Goal: Task Accomplishment & Management: Complete application form

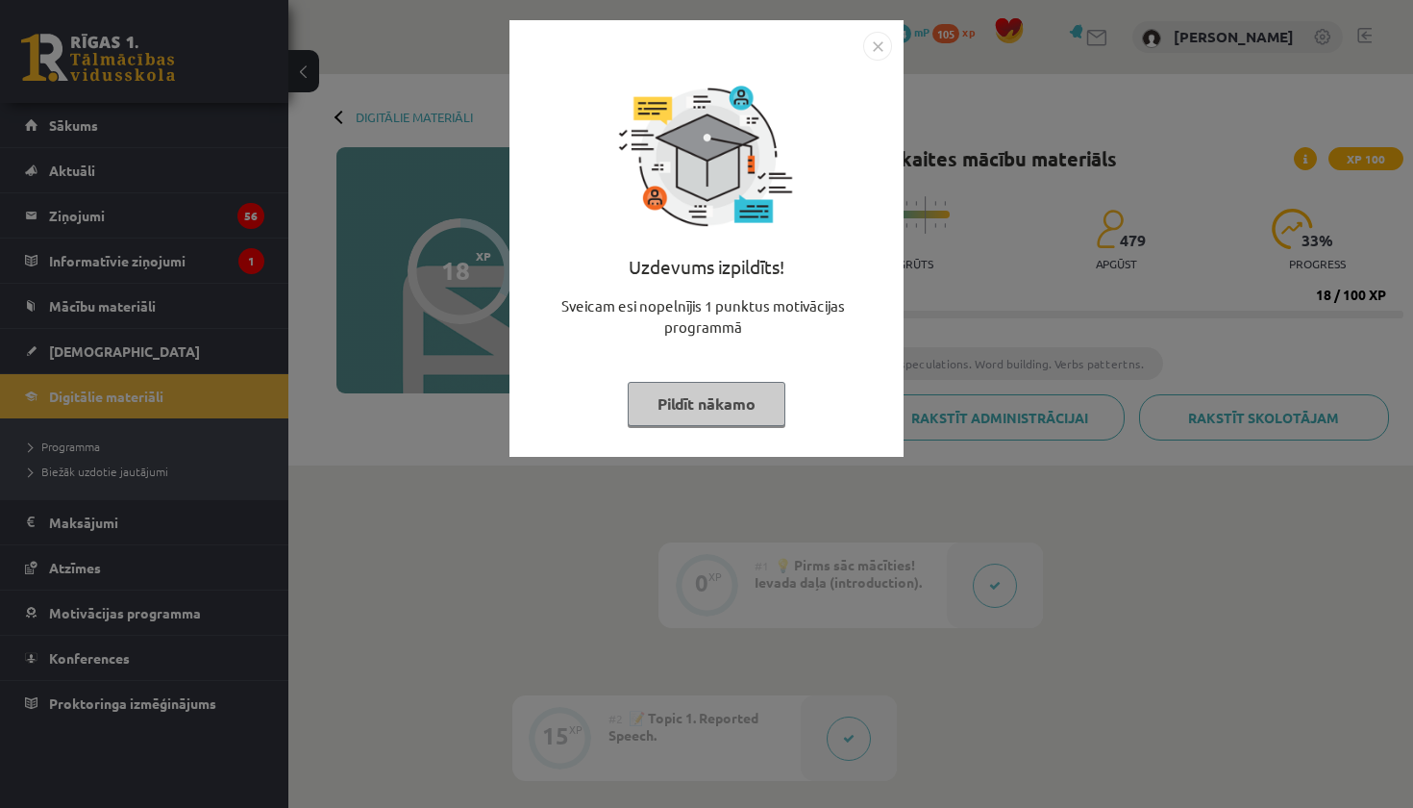
click at [660, 415] on button "Pildīt nākamo" at bounding box center [707, 404] width 158 height 44
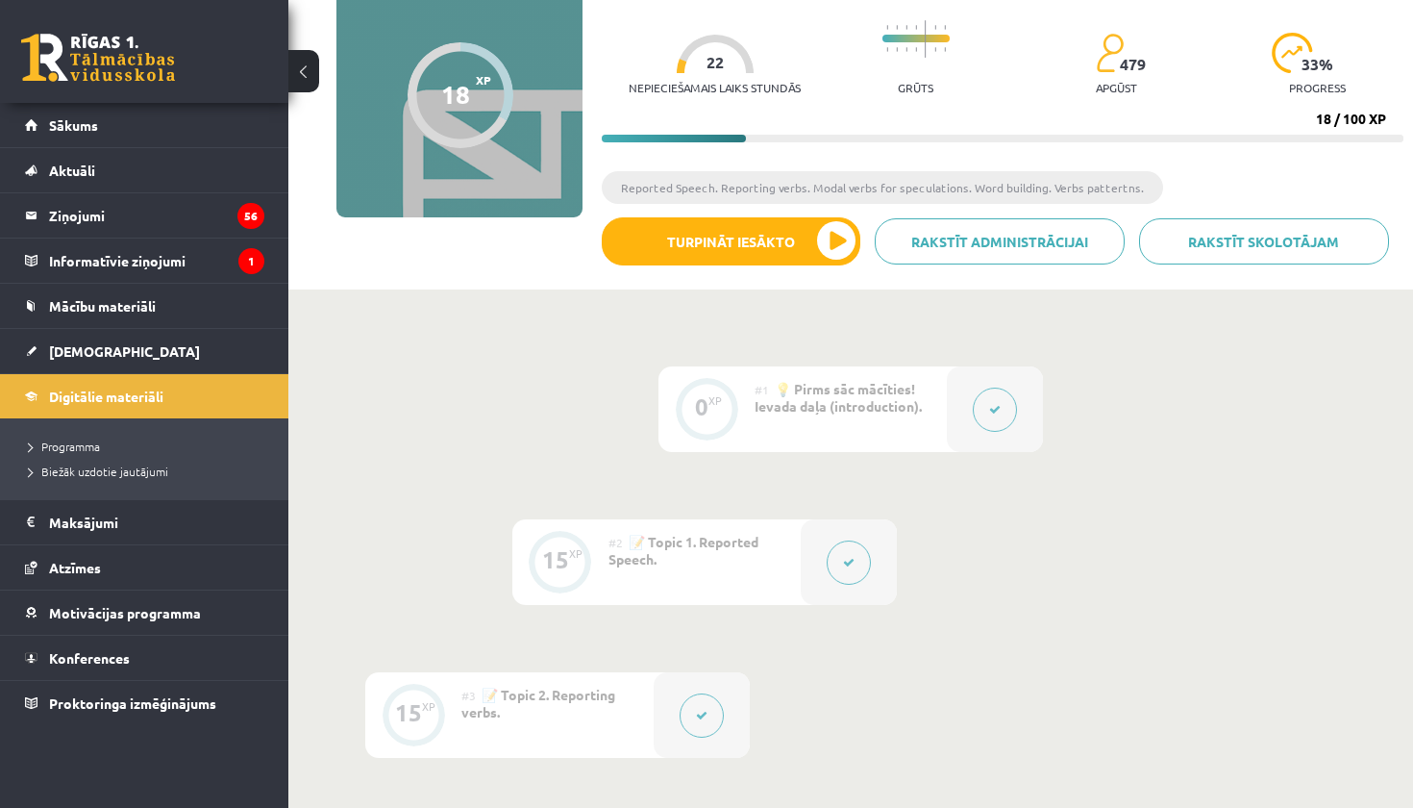
scroll to position [176, 0]
click at [128, 129] on link "Sākums" at bounding box center [144, 125] width 239 height 44
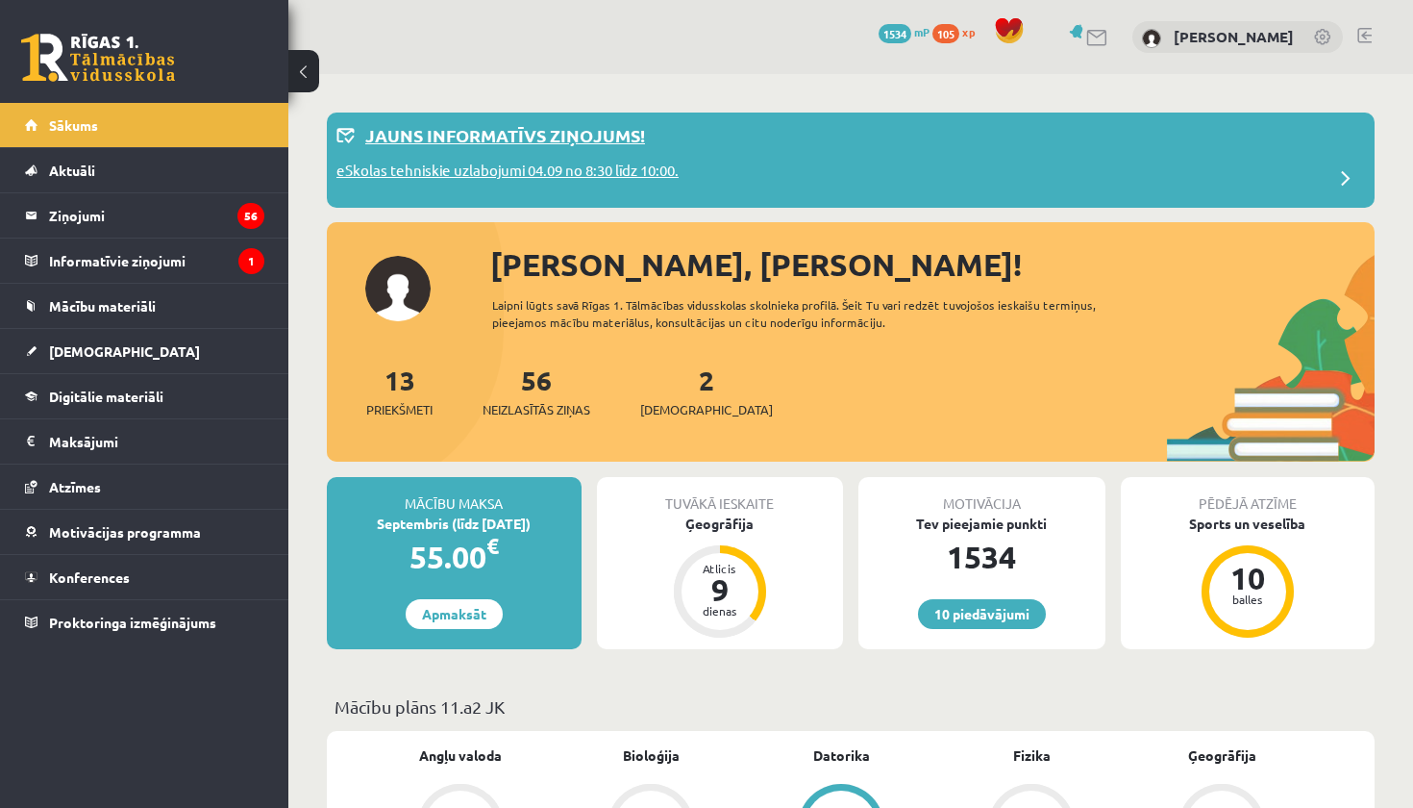
click at [571, 173] on p "eSkolas tehniskie uzlabojumi 04.09 no 8:30 līdz 10:00." at bounding box center [508, 173] width 342 height 27
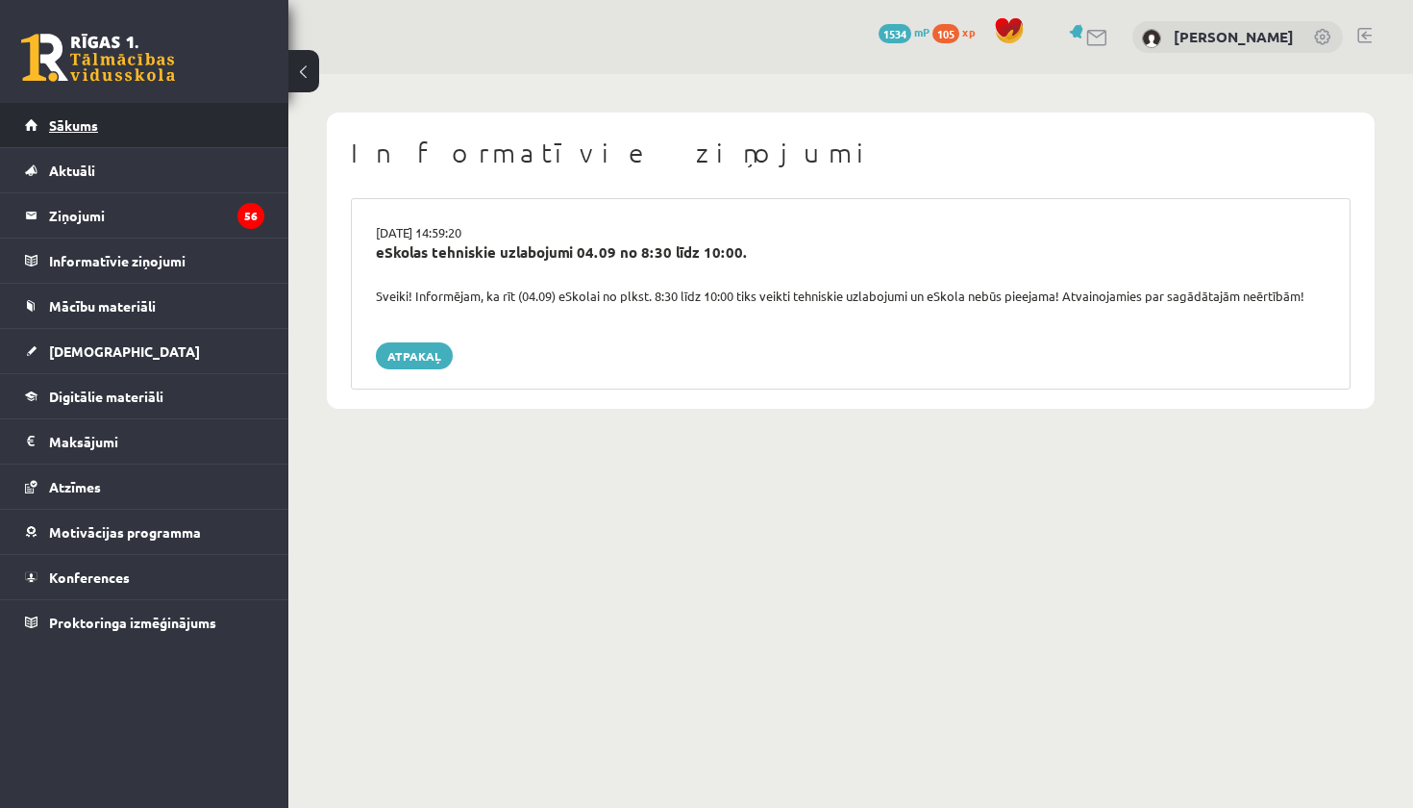
click at [76, 125] on span "Sākums" at bounding box center [73, 124] width 49 height 17
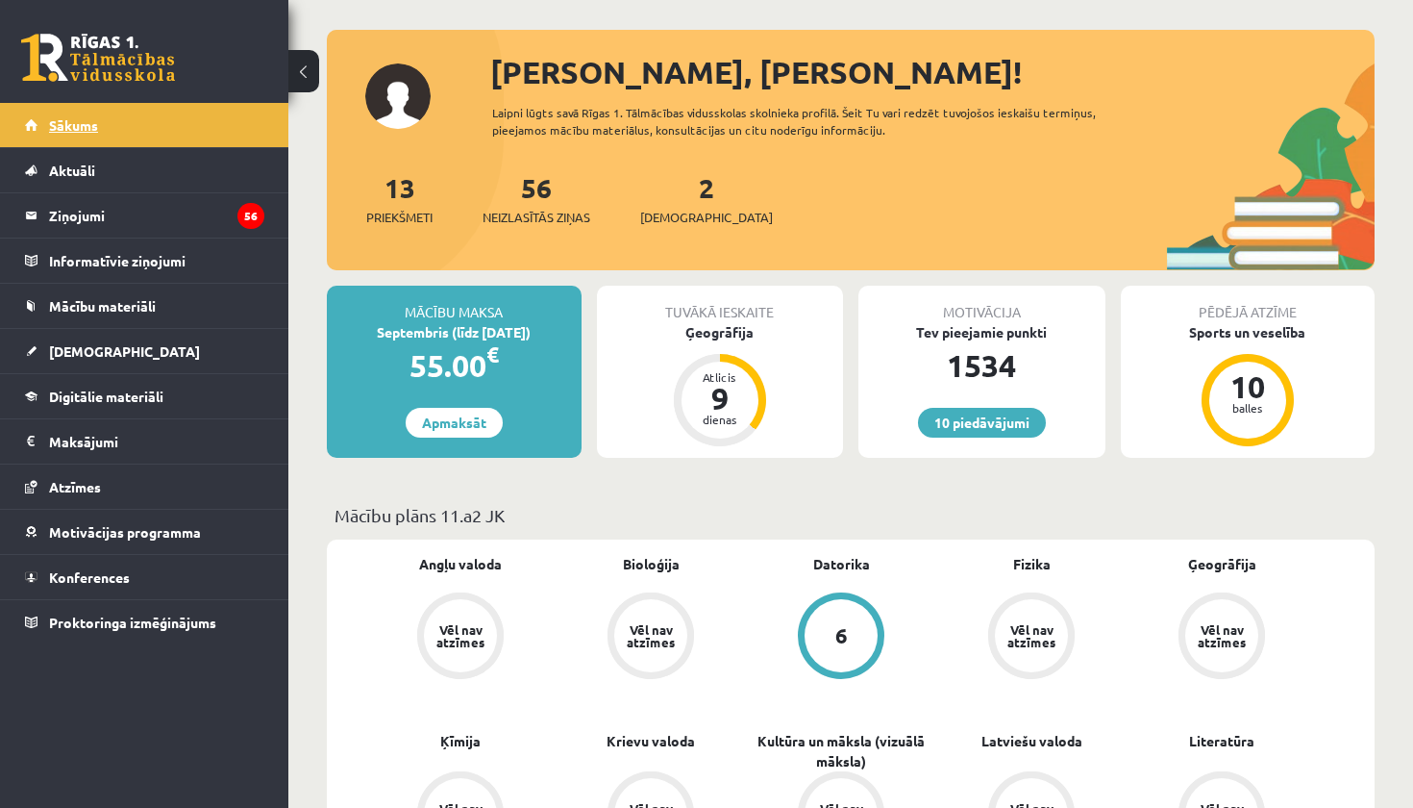
scroll to position [85, 0]
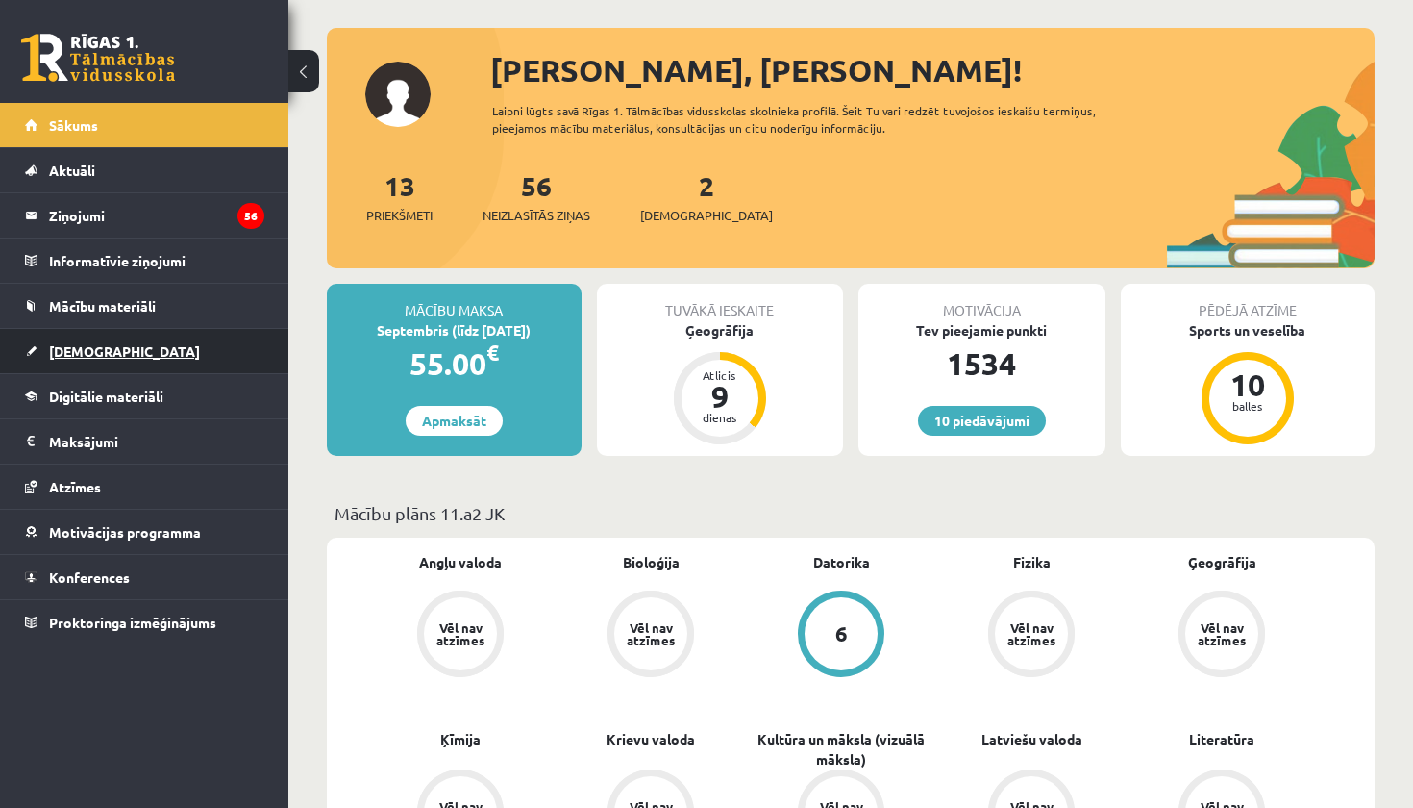
click at [94, 360] on link "[DEMOGRAPHIC_DATA]" at bounding box center [144, 351] width 239 height 44
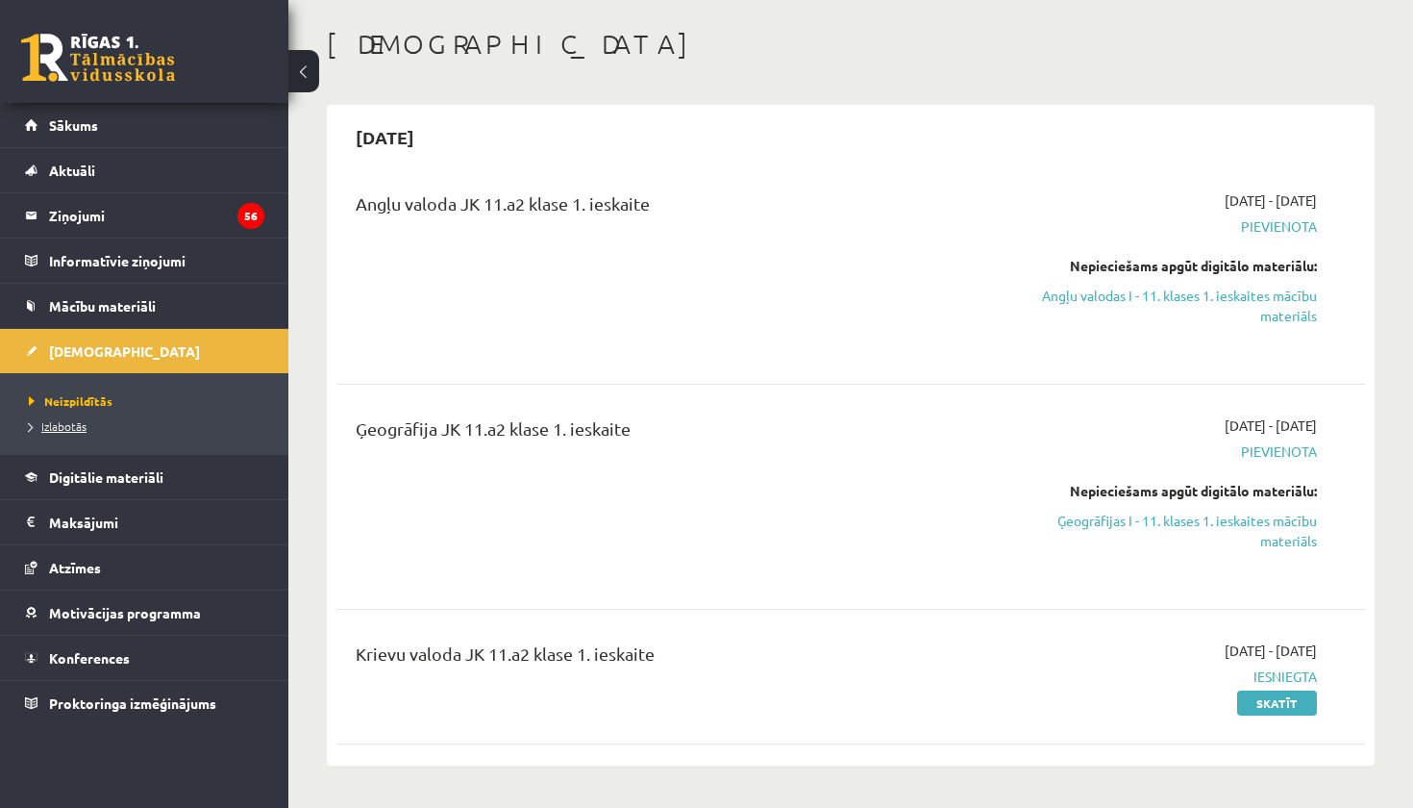
click at [78, 434] on link "Izlabotās" at bounding box center [149, 425] width 240 height 17
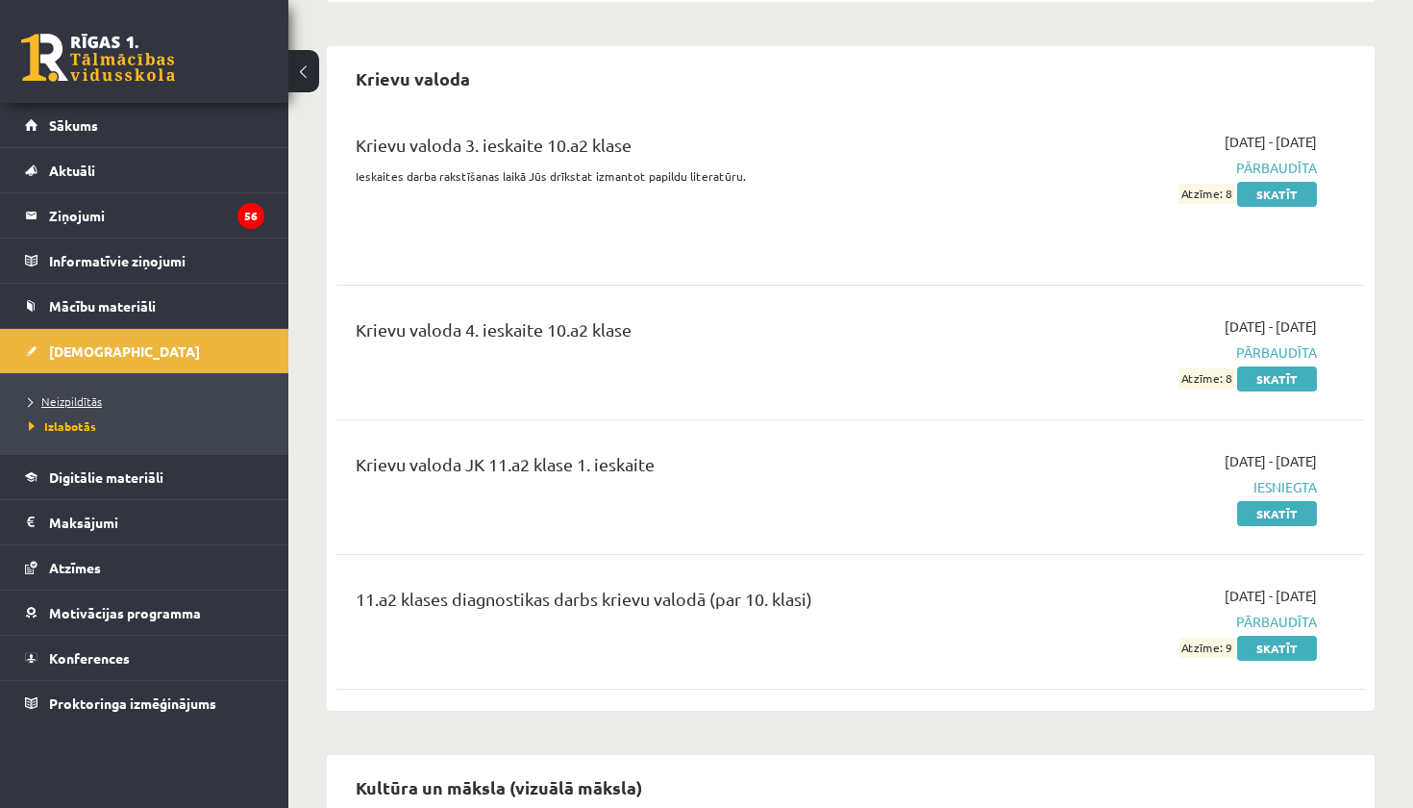
scroll to position [2977, 0]
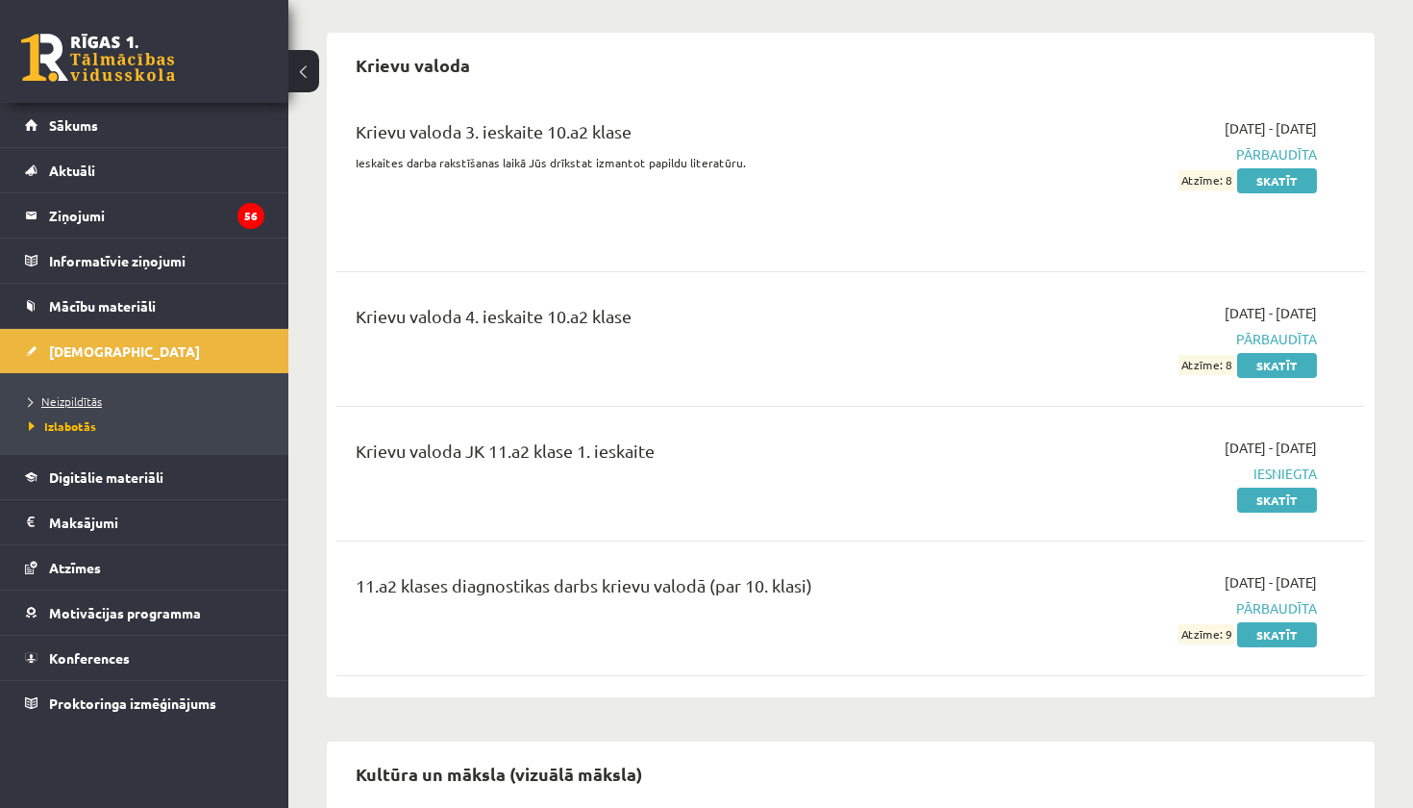
click at [86, 407] on link "Neizpildītās" at bounding box center [149, 400] width 240 height 17
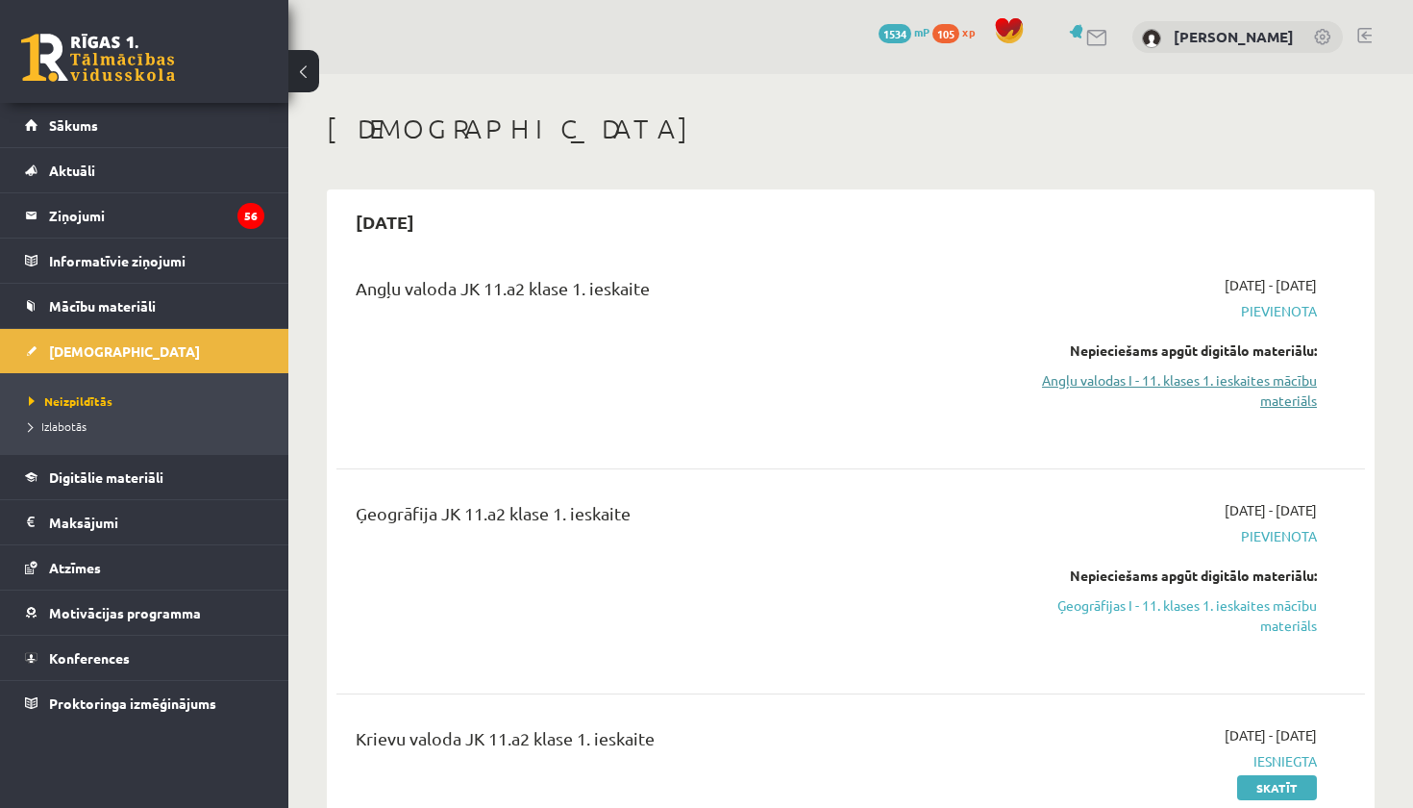
click at [1271, 389] on link "Angļu valodas I - 11. klases 1. ieskaites mācību materiāls" at bounding box center [1166, 390] width 301 height 40
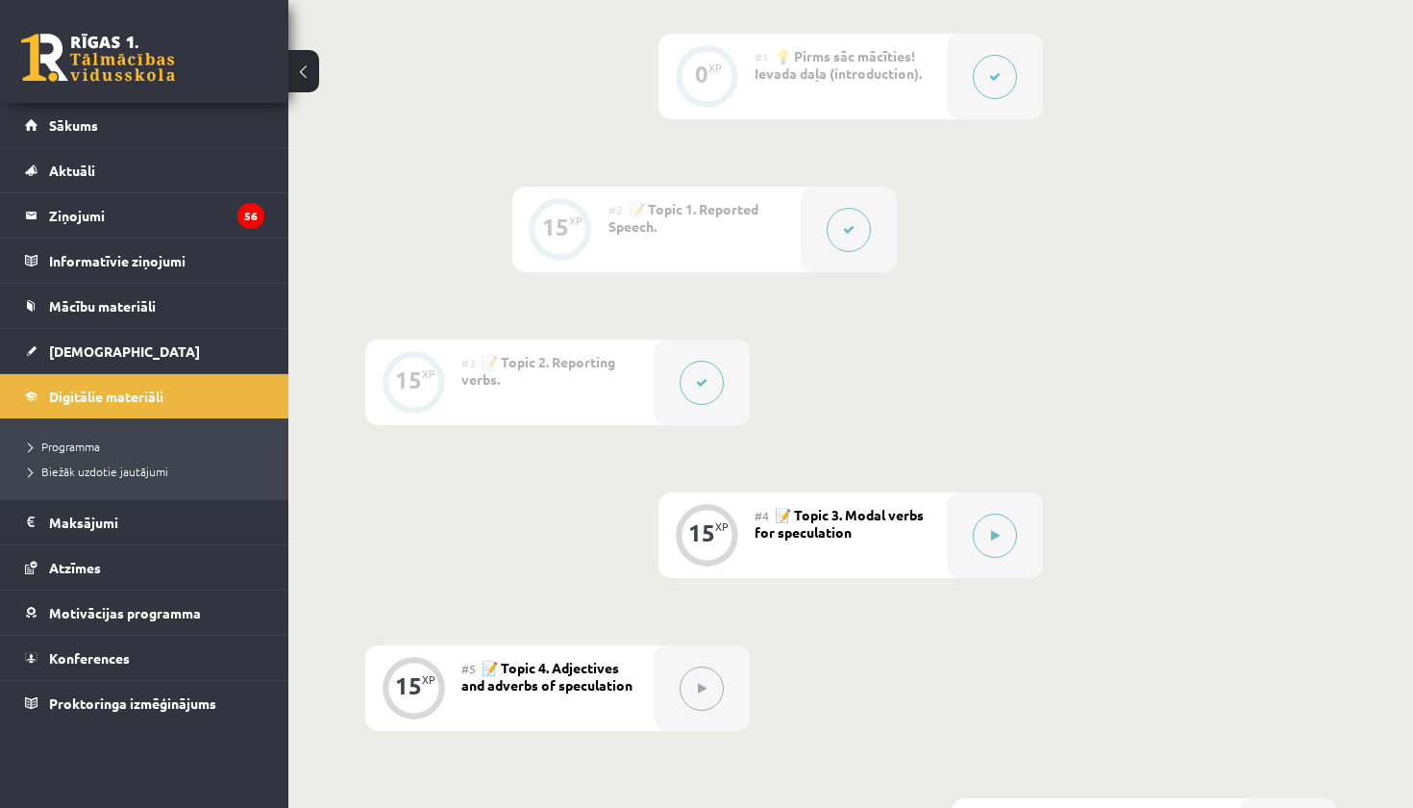
scroll to position [506, 0]
click at [998, 530] on button at bounding box center [995, 538] width 44 height 44
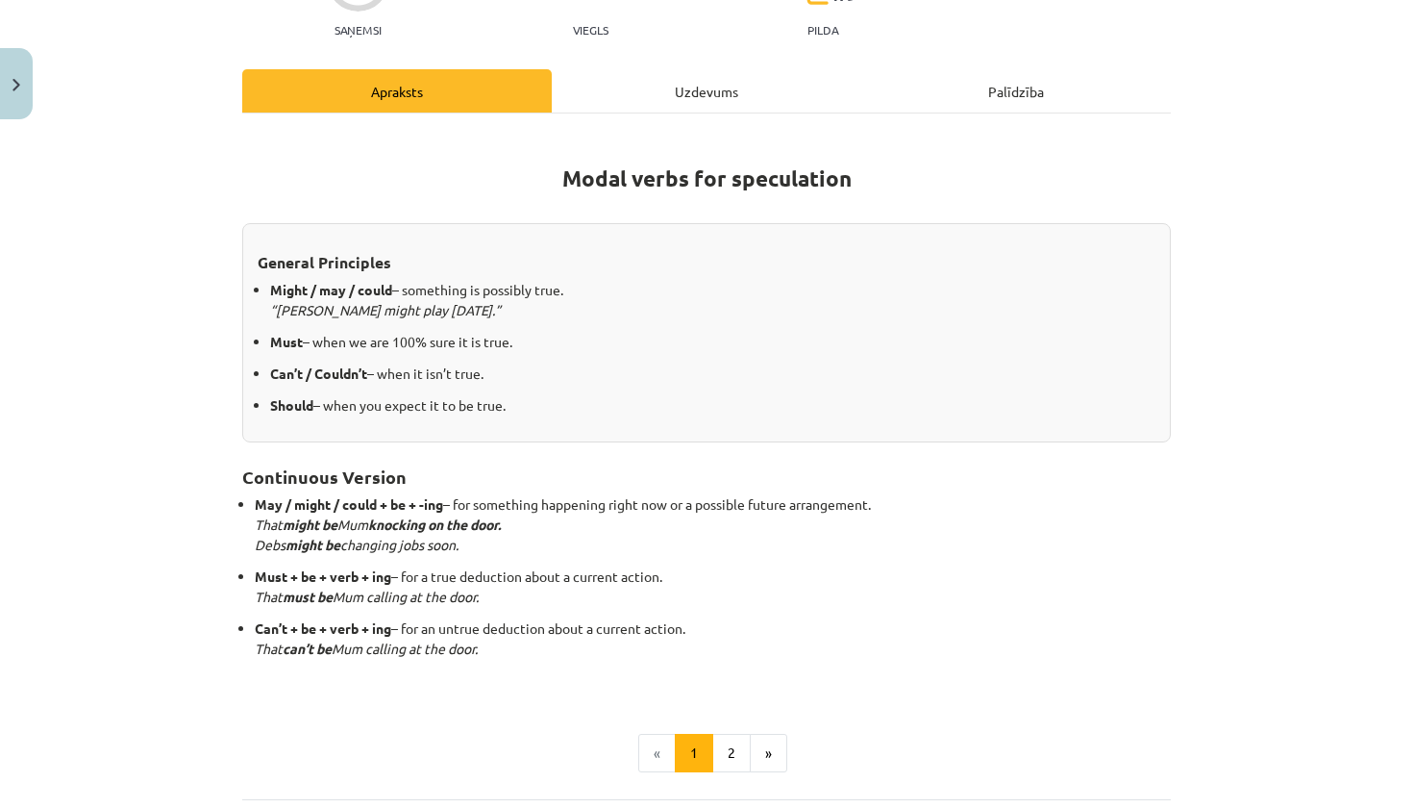
scroll to position [314, 0]
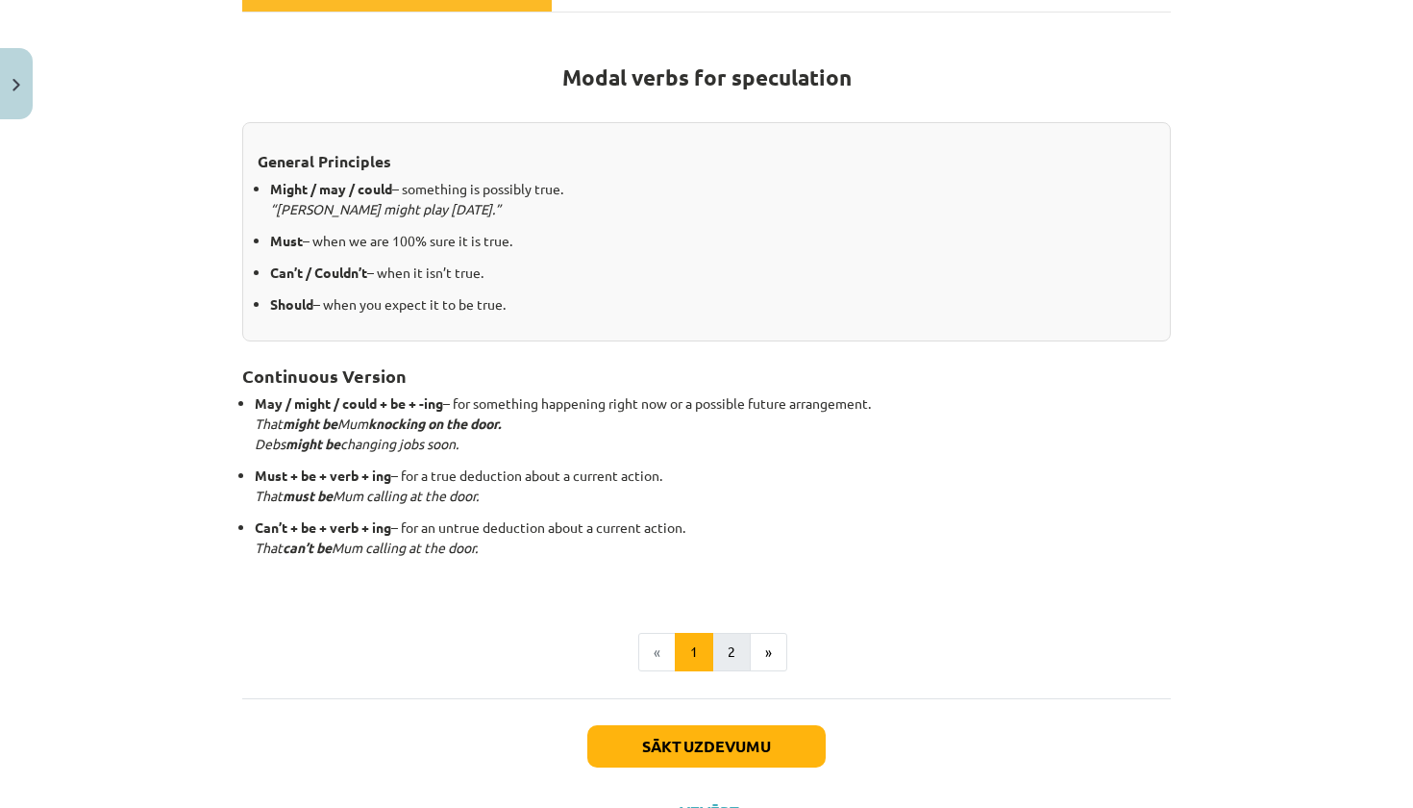
click at [720, 645] on button "2" at bounding box center [731, 652] width 38 height 38
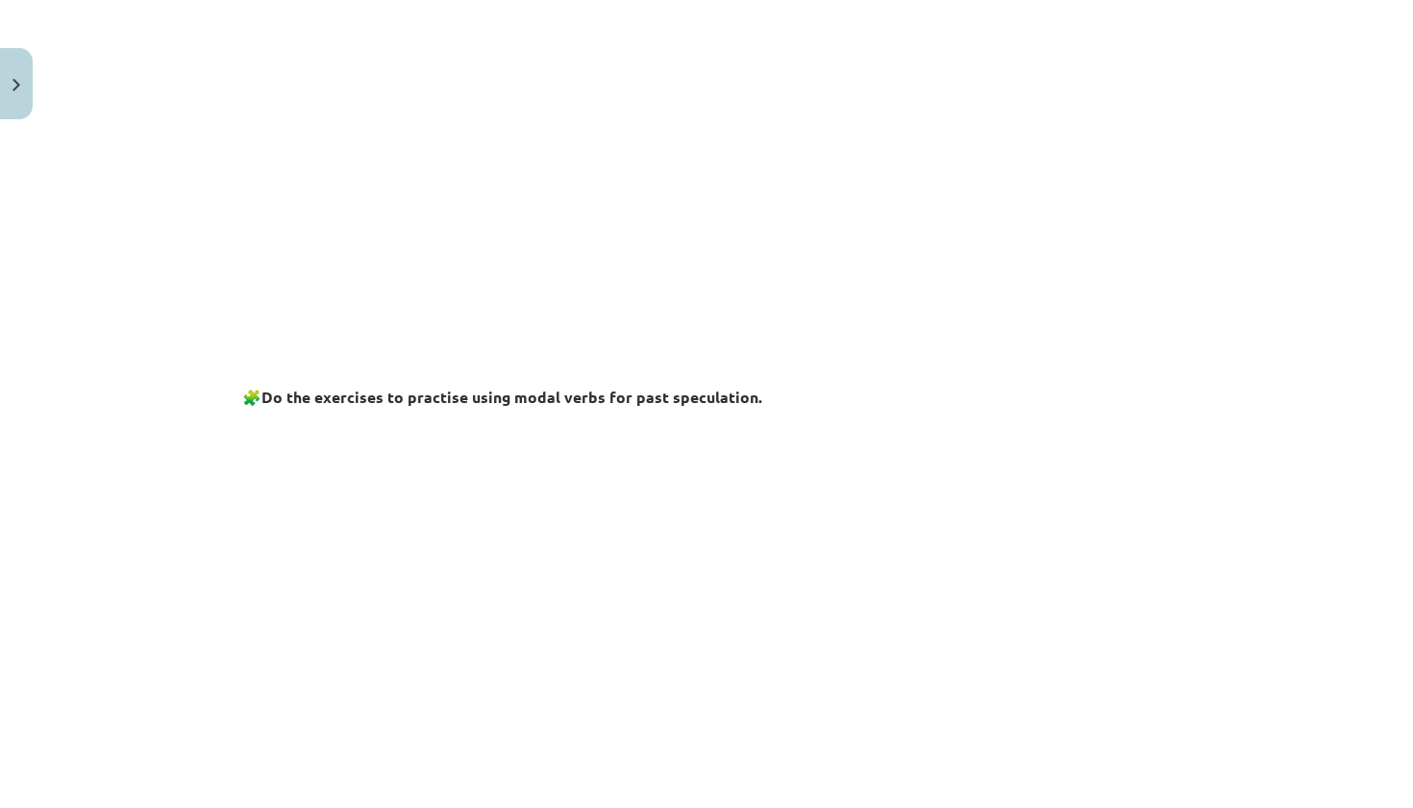
scroll to position [493, 0]
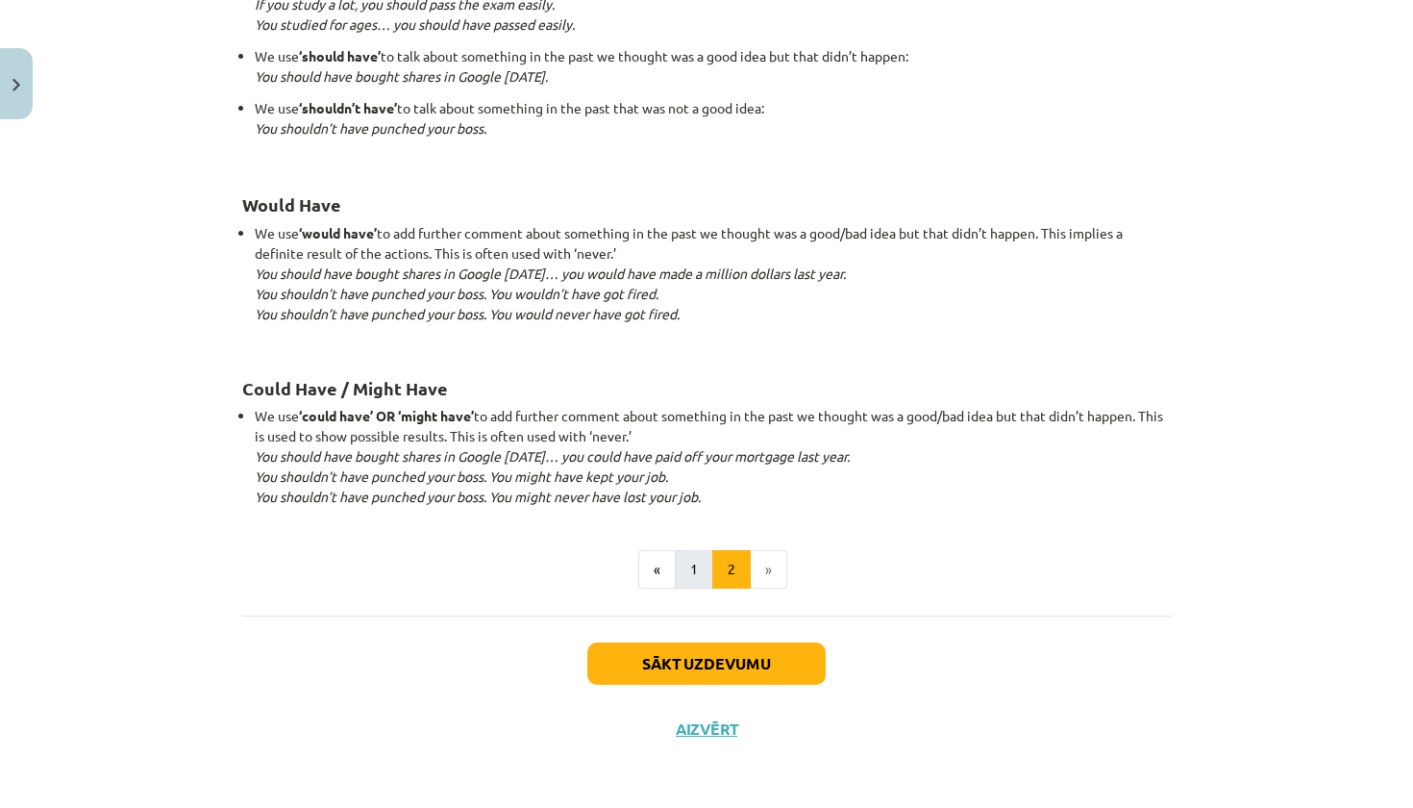
click at [702, 554] on button "1" at bounding box center [694, 569] width 38 height 38
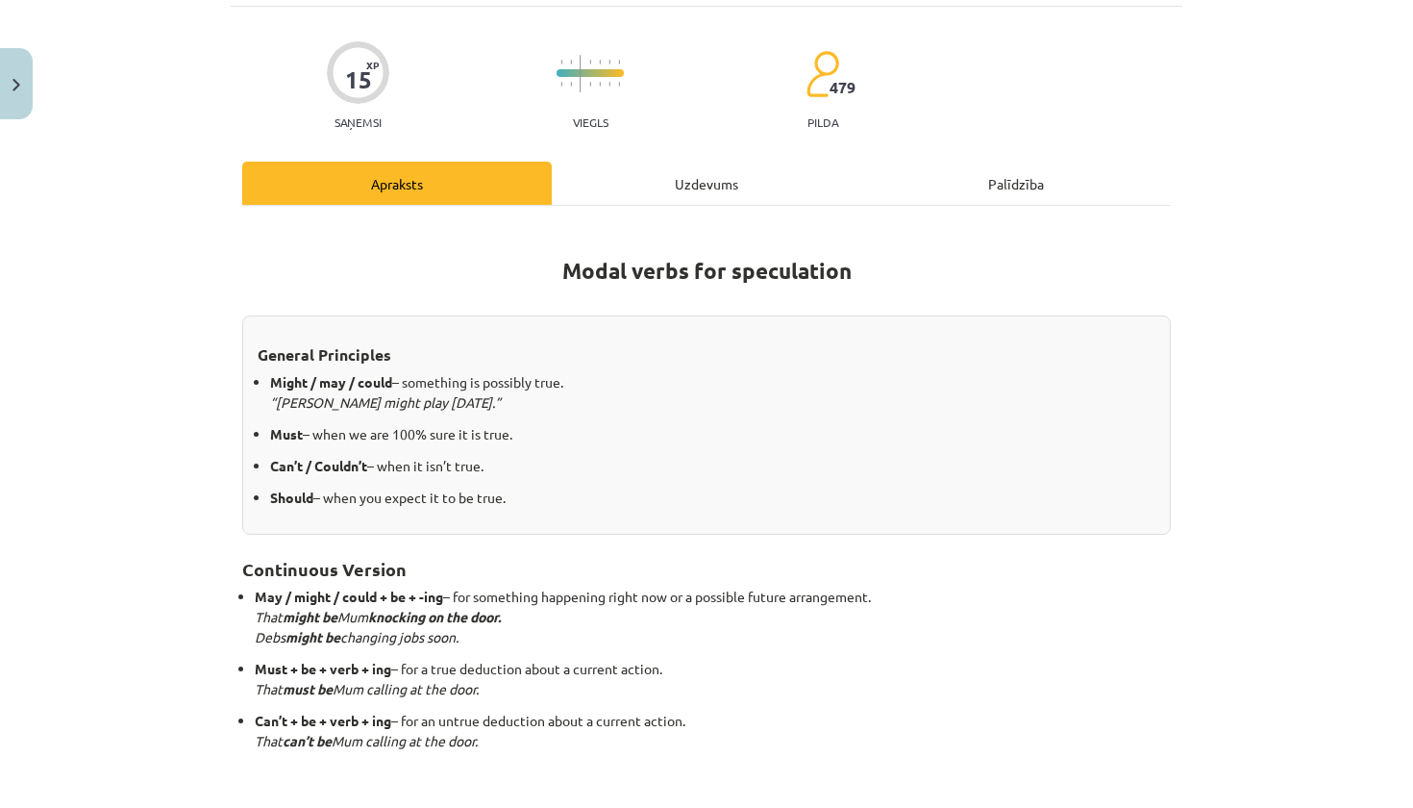
scroll to position [109, 0]
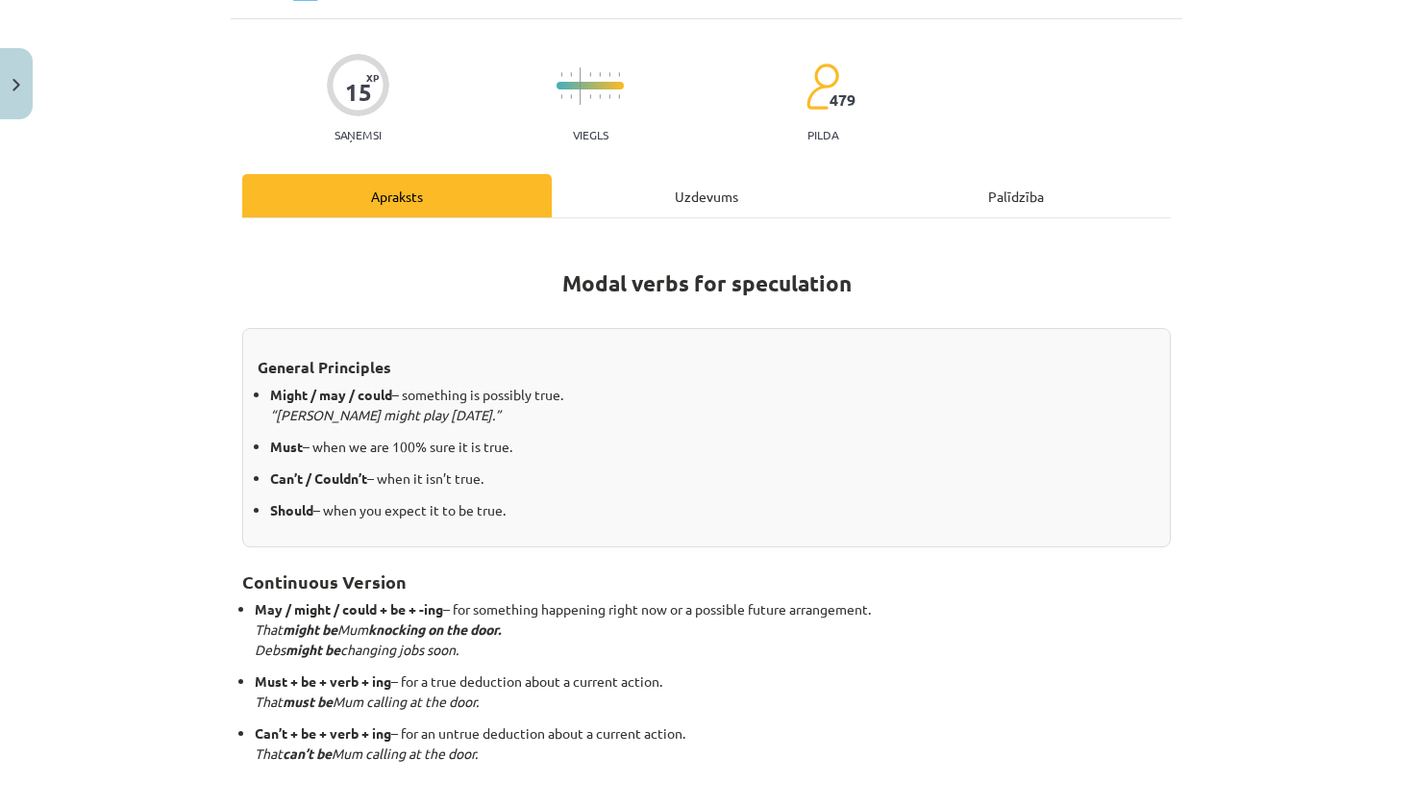
click at [707, 204] on div "Uzdevums" at bounding box center [707, 195] width 310 height 43
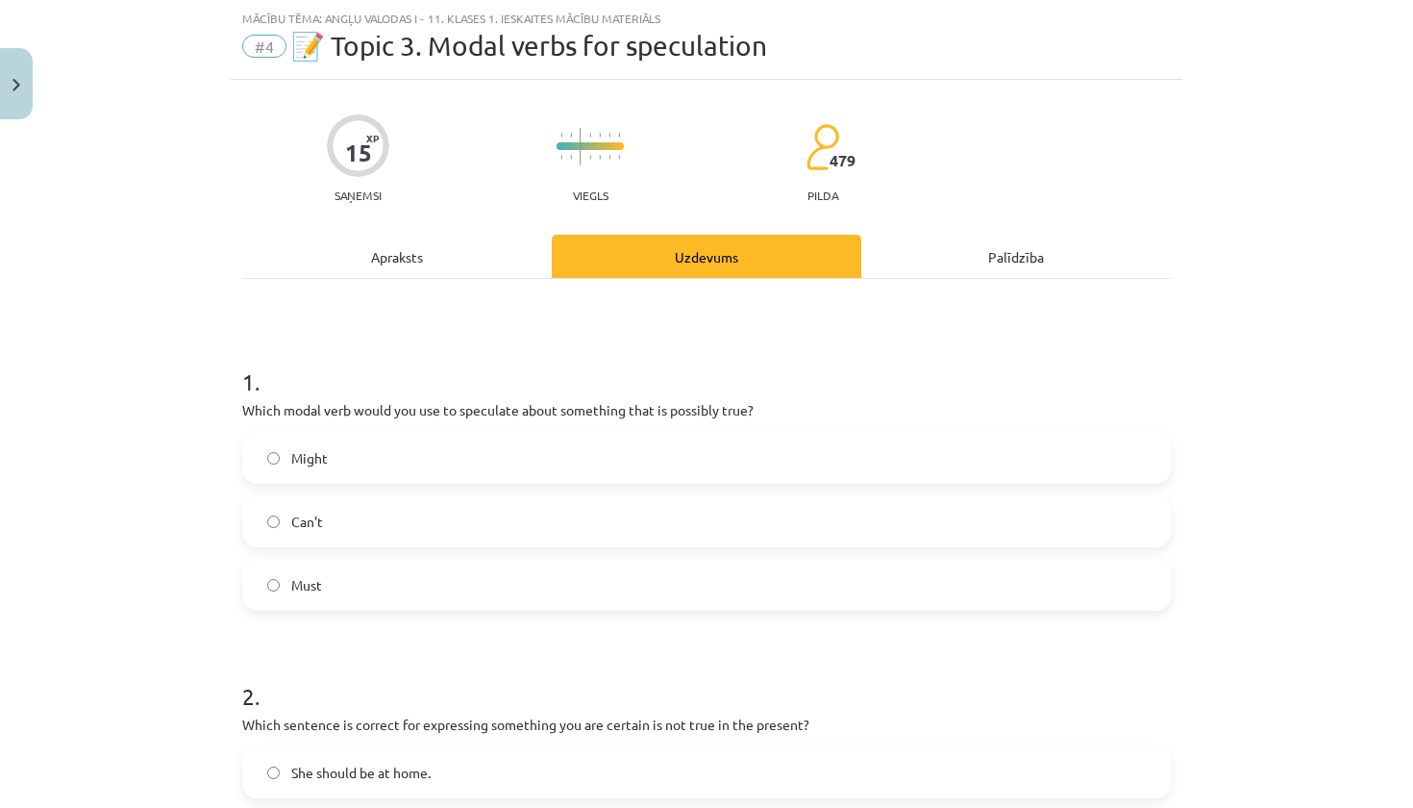
scroll to position [80, 0]
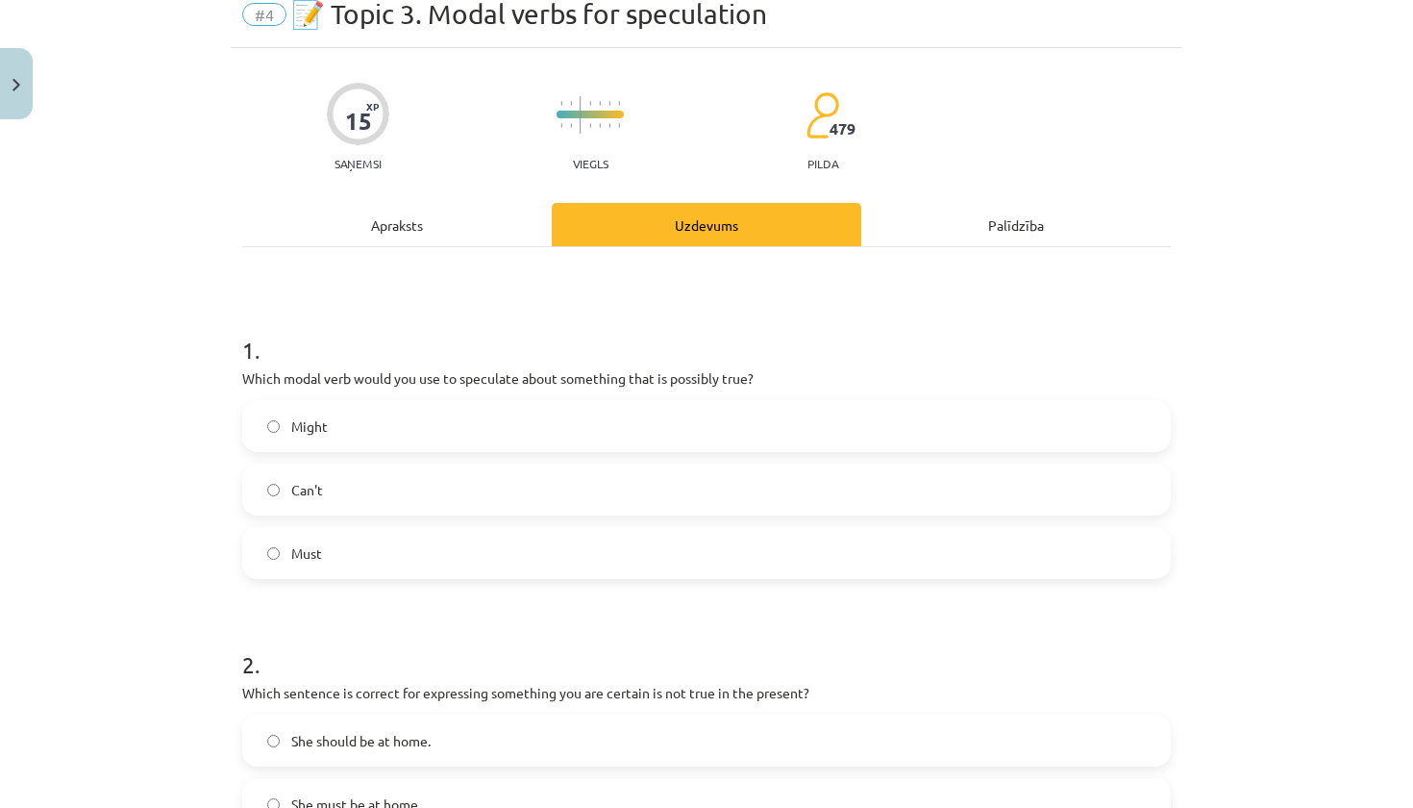
click at [451, 425] on label "Might" at bounding box center [706, 426] width 925 height 48
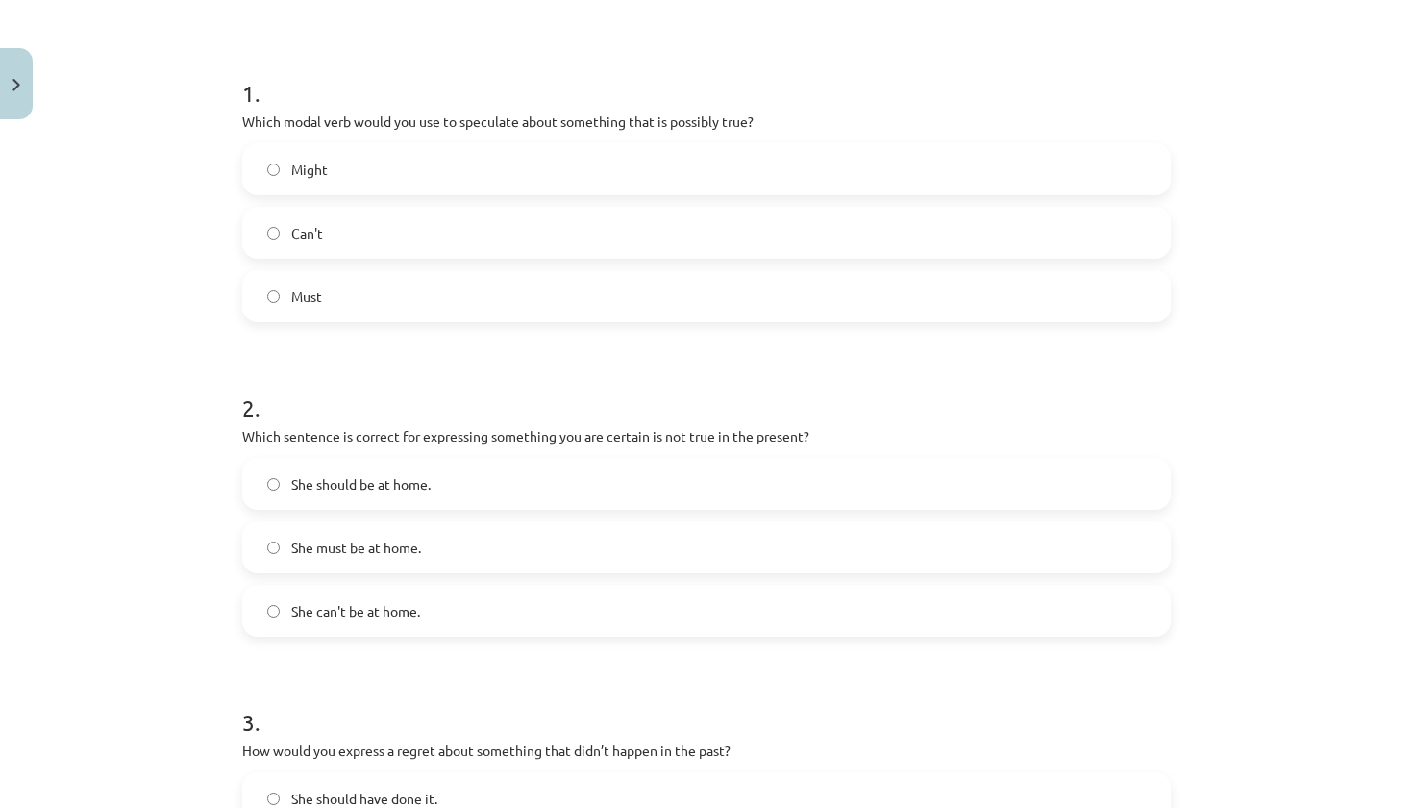
scroll to position [354, 0]
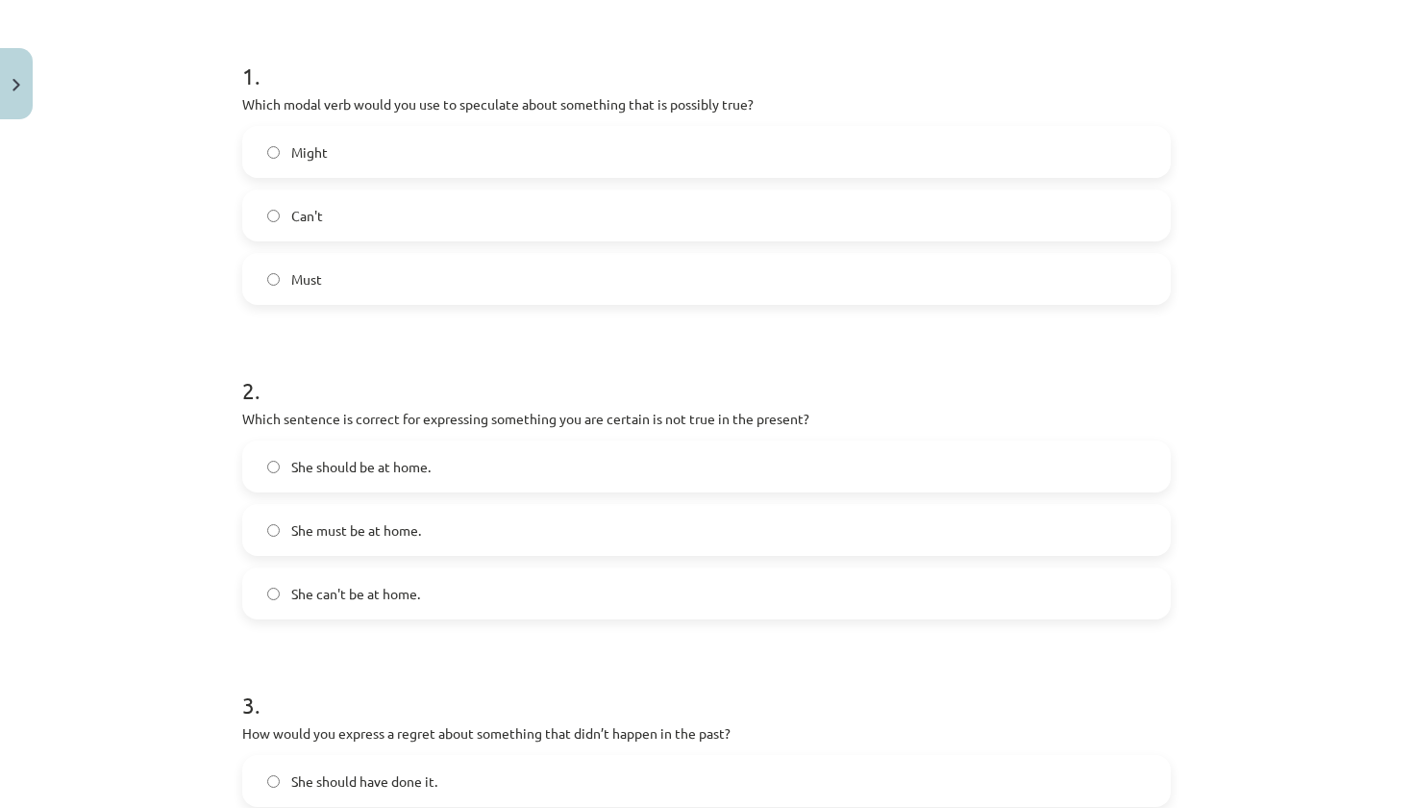
click at [357, 466] on span "She should be at home." at bounding box center [360, 467] width 139 height 20
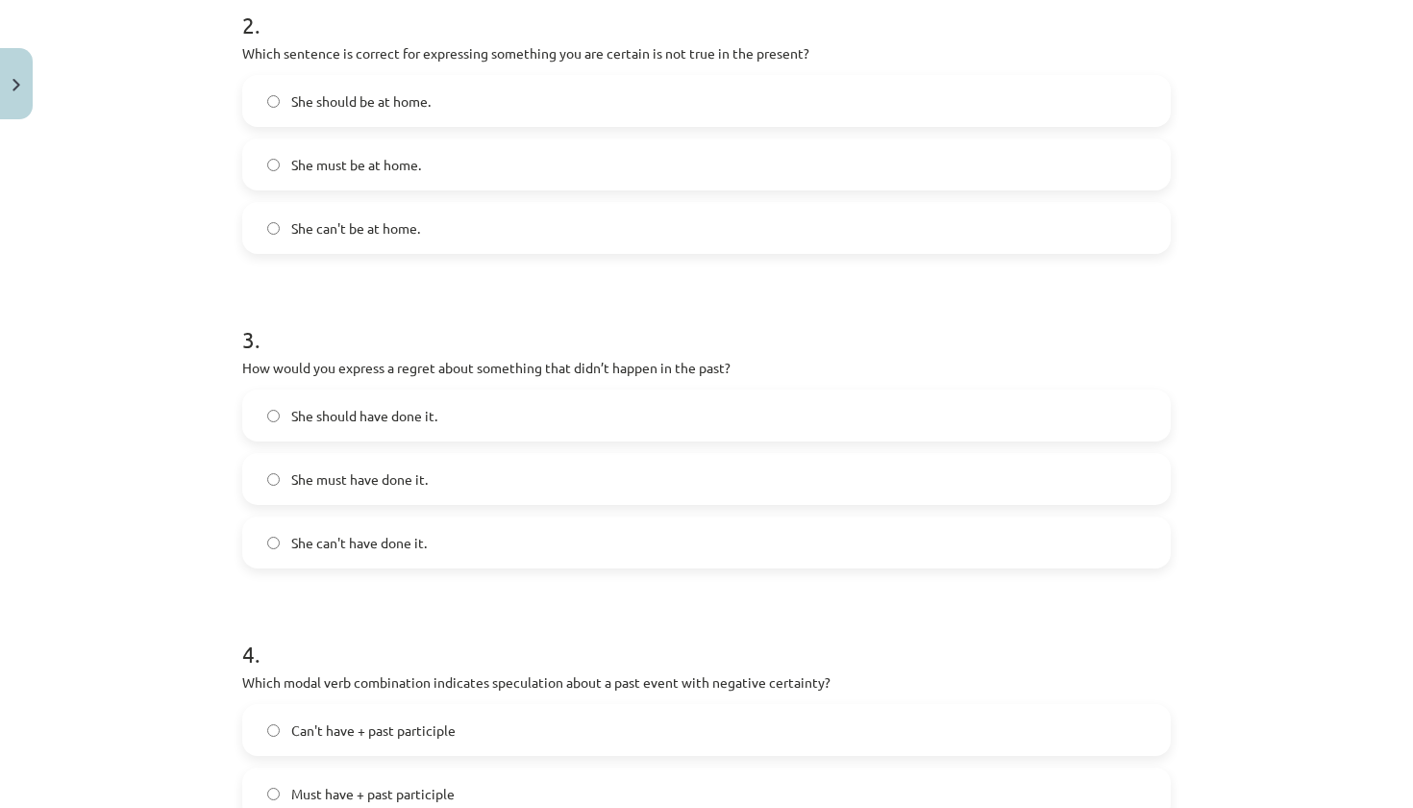
scroll to position [721, 0]
click at [405, 537] on span "She can't have done it." at bounding box center [359, 541] width 136 height 20
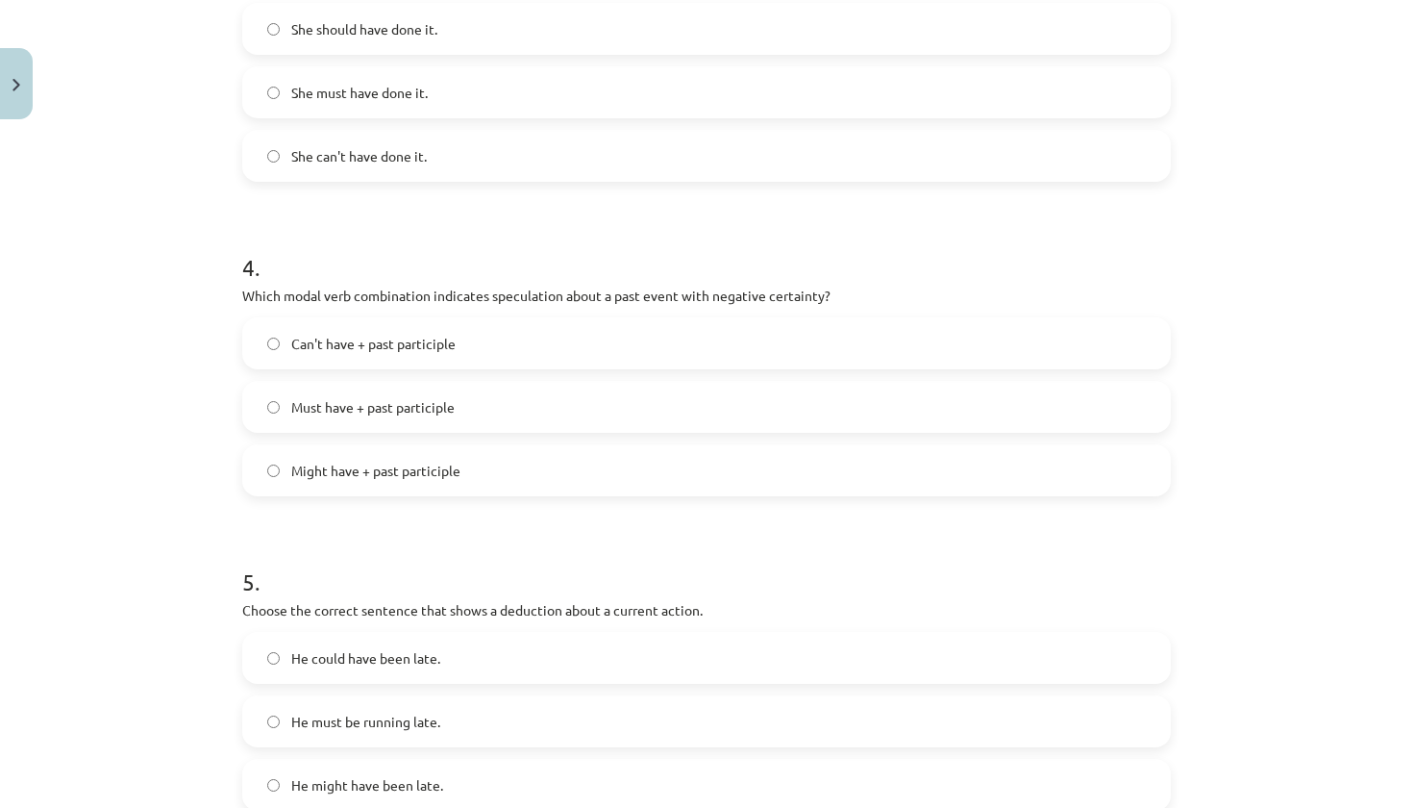
scroll to position [1114, 0]
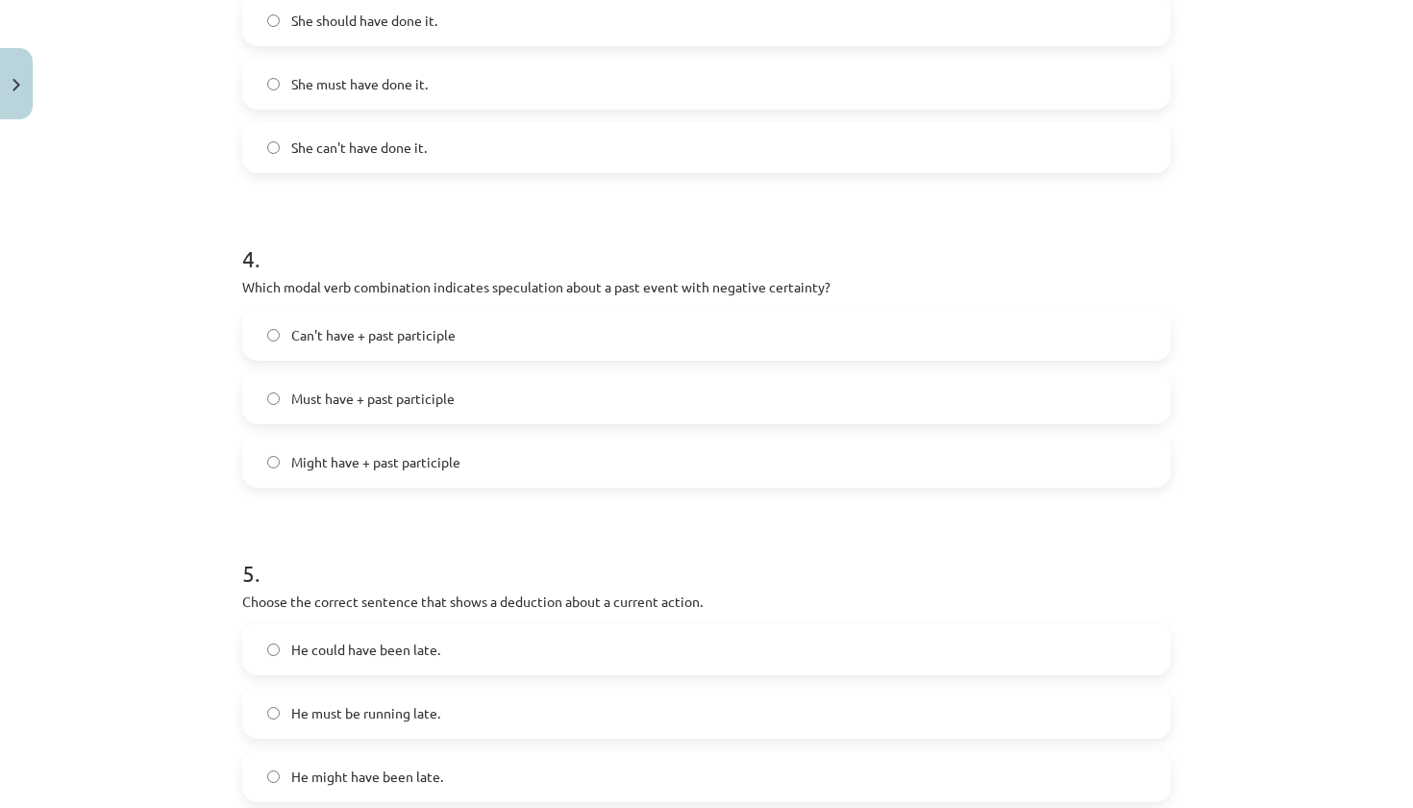
click at [413, 458] on span "Might have + past participle" at bounding box center [375, 462] width 169 height 20
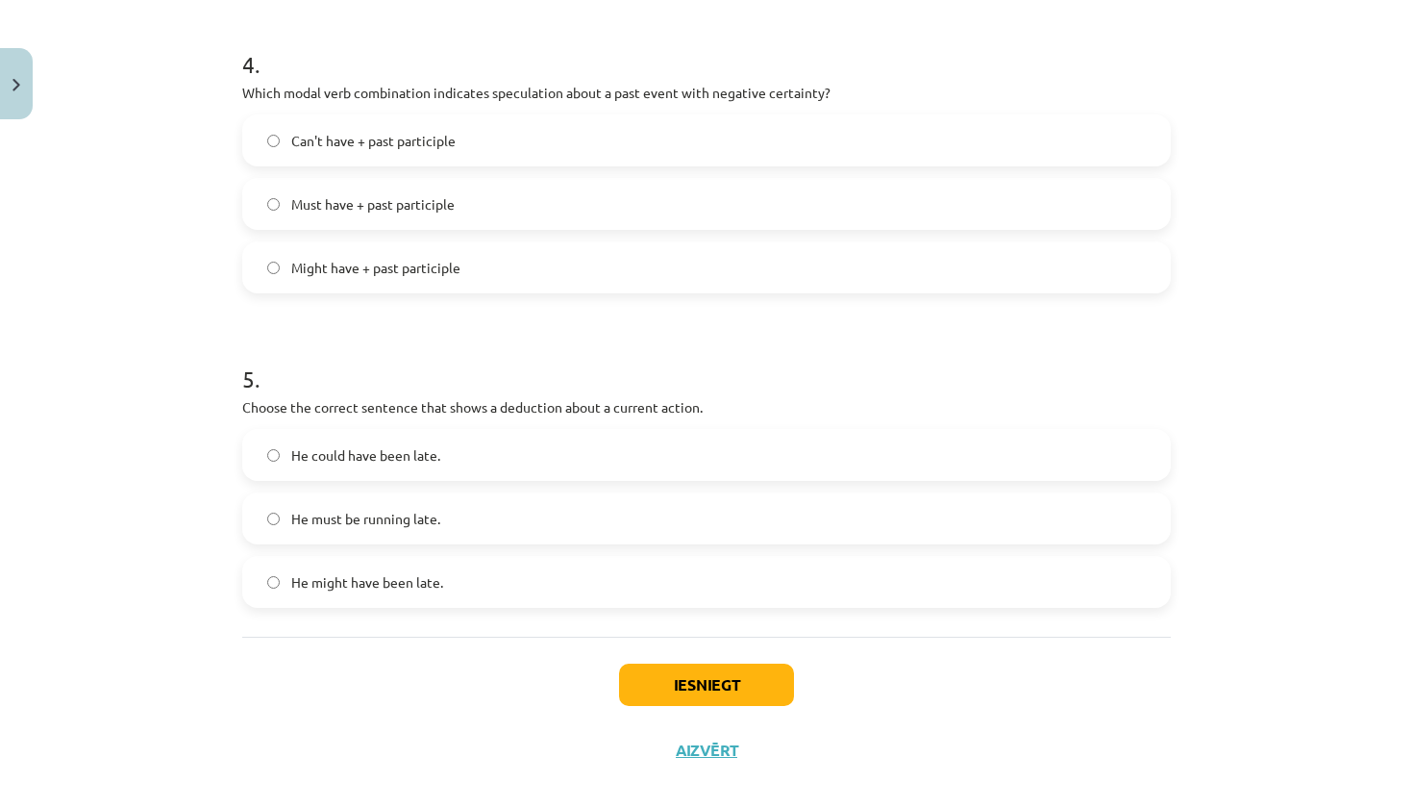
scroll to position [1314, 0]
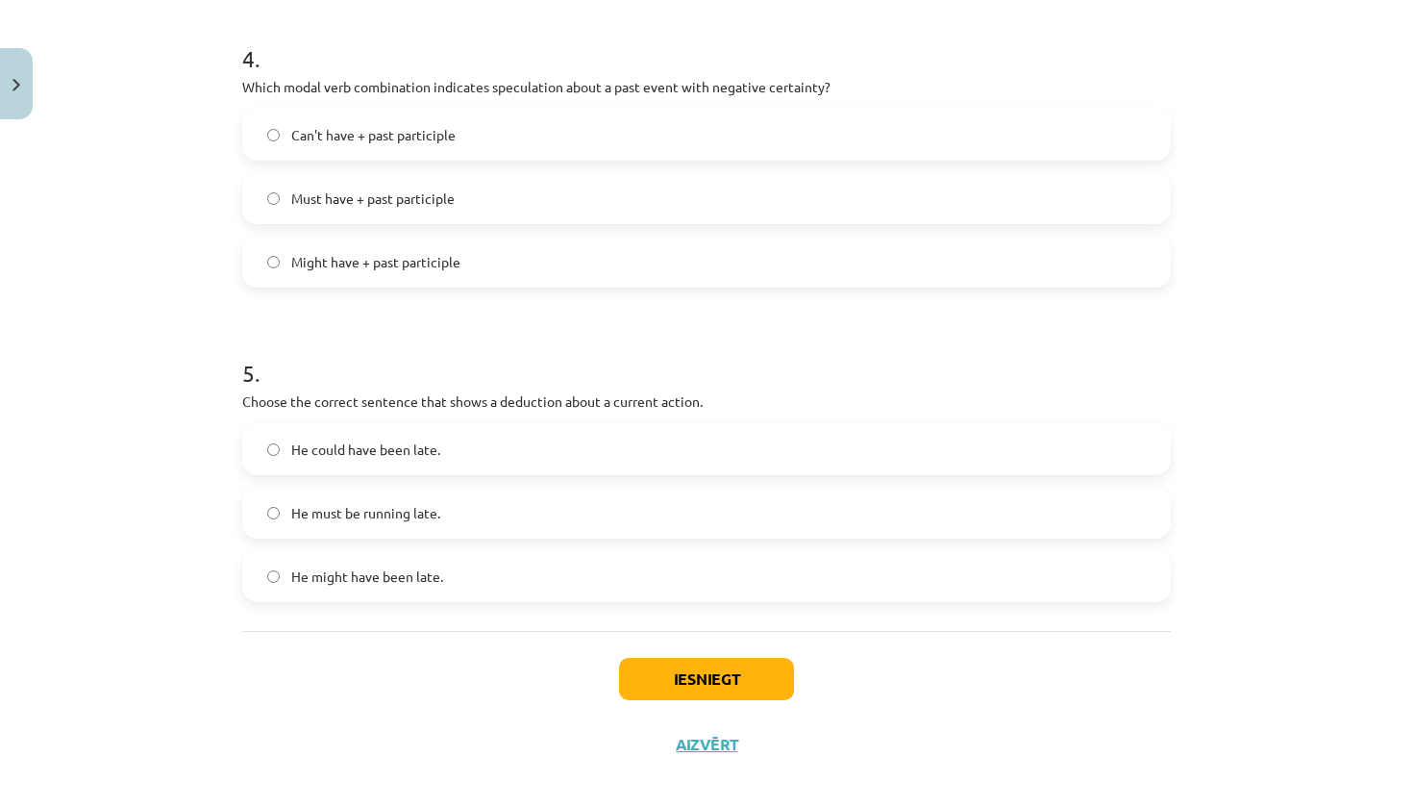
click at [433, 579] on span "He might have been late." at bounding box center [367, 576] width 152 height 20
click at [435, 511] on span "He must be running late." at bounding box center [365, 513] width 149 height 20
click at [681, 681] on button "Iesniegt" at bounding box center [706, 679] width 175 height 42
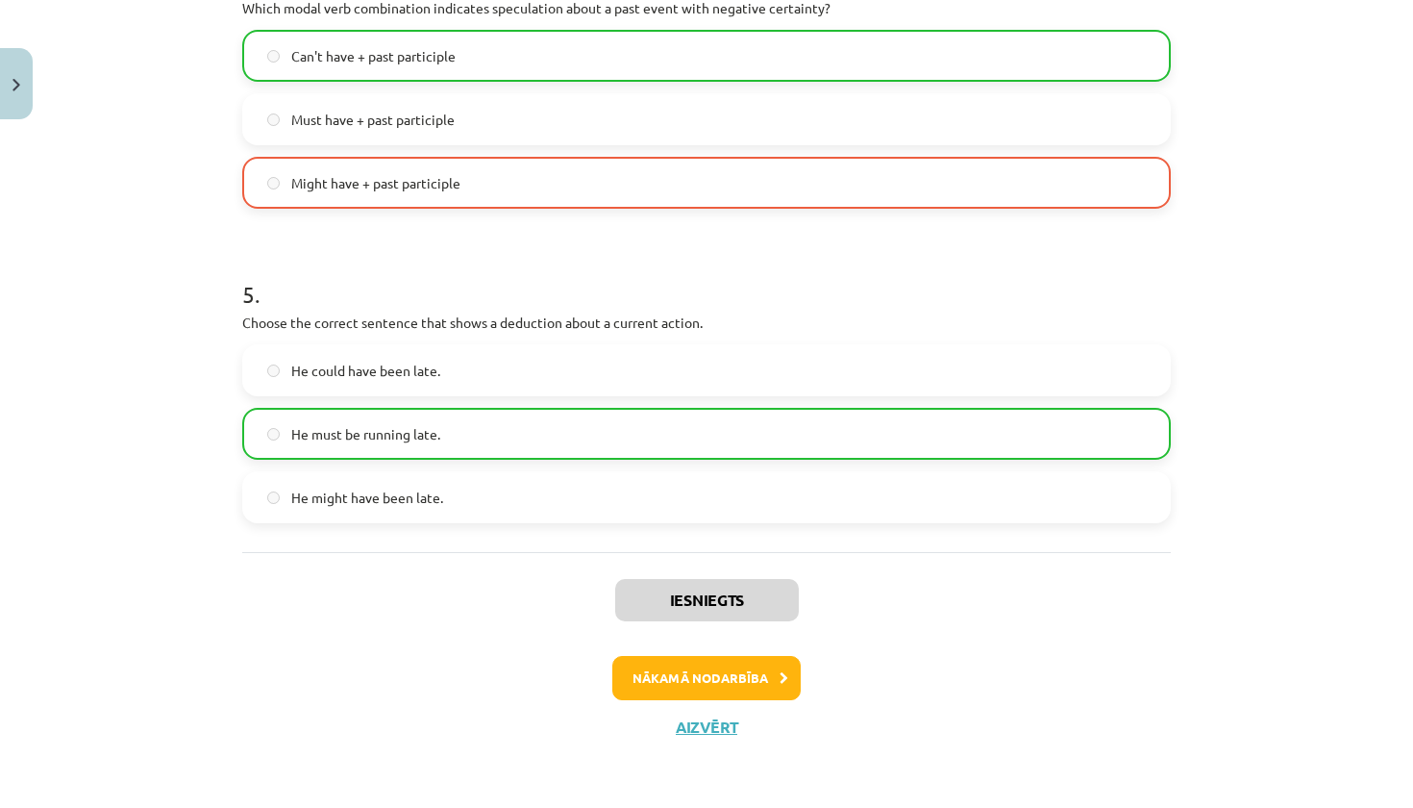
scroll to position [1395, 0]
click at [698, 681] on button "Nākamā nodarbība" at bounding box center [706, 678] width 188 height 44
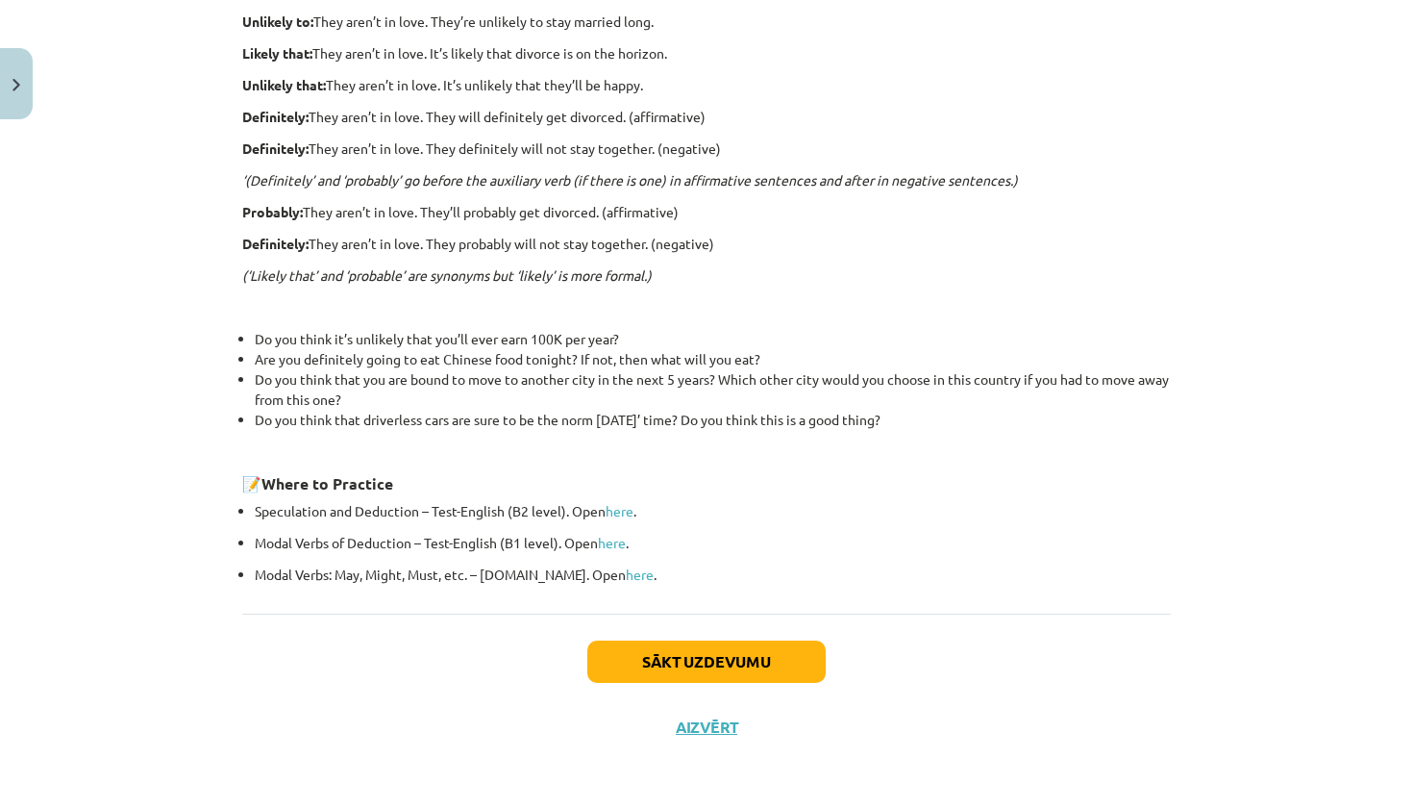
click at [699, 727] on button "Aizvērt" at bounding box center [706, 726] width 73 height 19
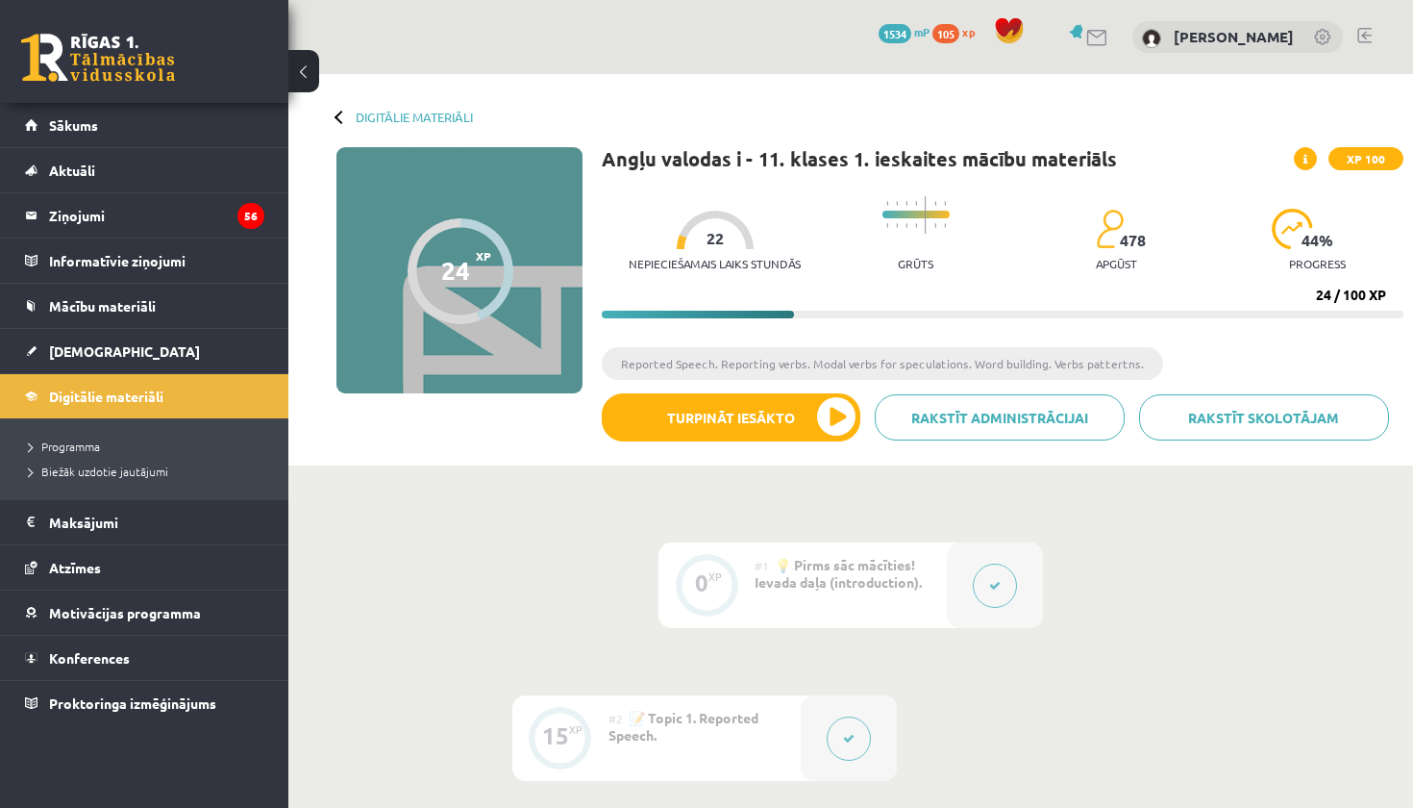
scroll to position [0, 0]
